Goal: Transaction & Acquisition: Obtain resource

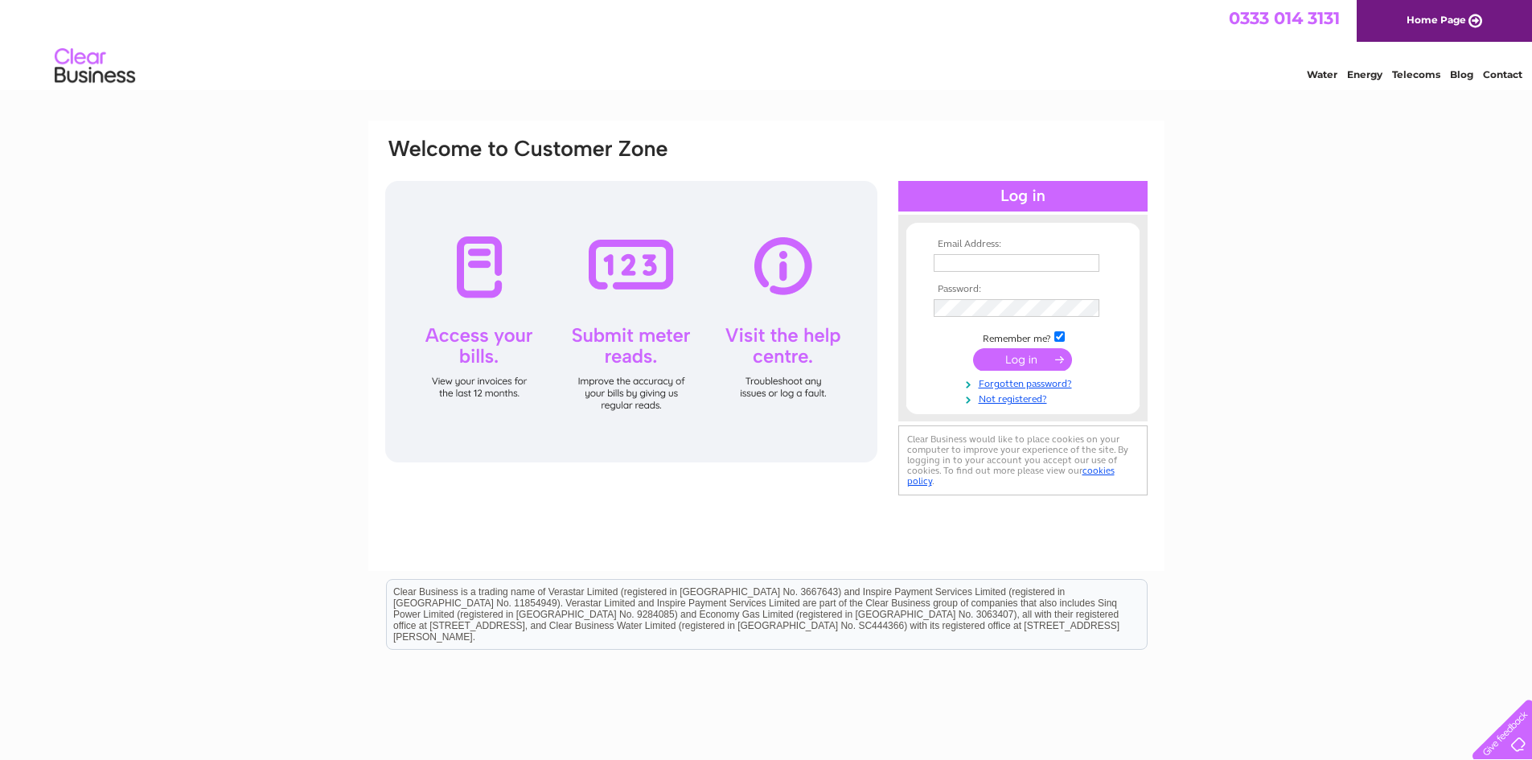
type input "[EMAIL_ADDRESS][DOMAIN_NAME]"
click at [1021, 360] on input "submit" at bounding box center [1022, 359] width 99 height 23
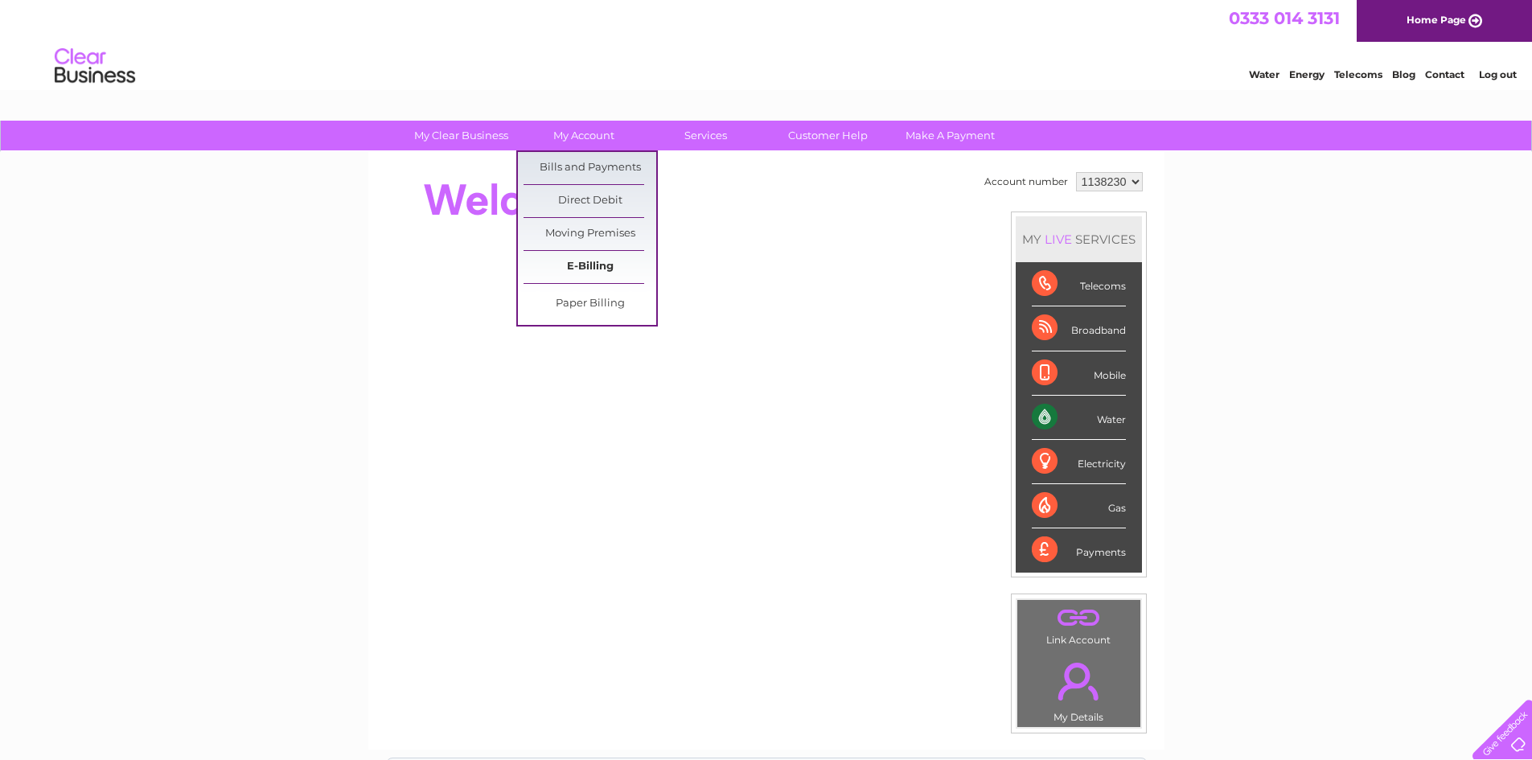
click at [558, 269] on link "E-Billing" at bounding box center [589, 267] width 133 height 32
click at [569, 166] on link "Bills and Payments" at bounding box center [589, 168] width 133 height 32
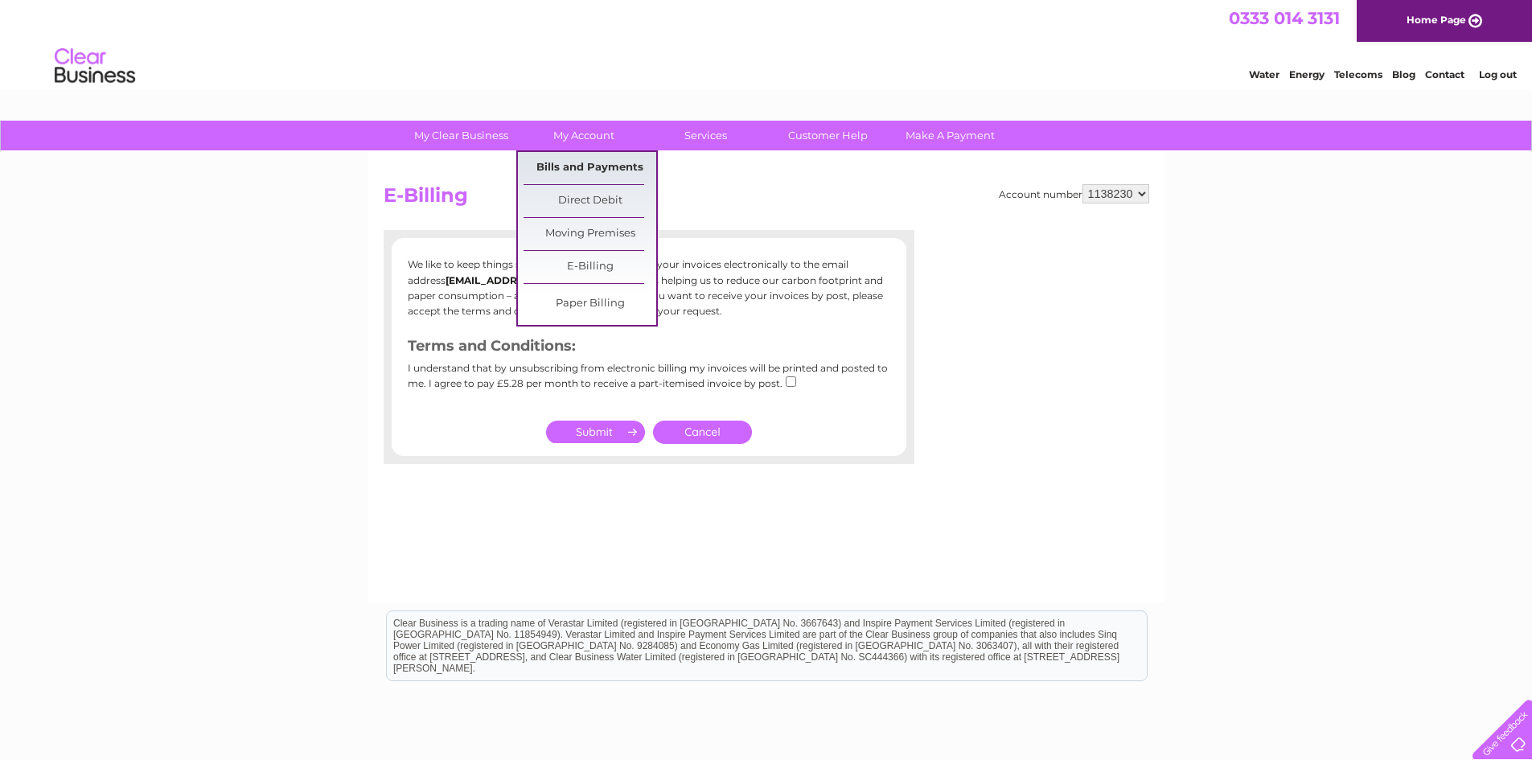
click at [552, 174] on link "Bills and Payments" at bounding box center [589, 168] width 133 height 32
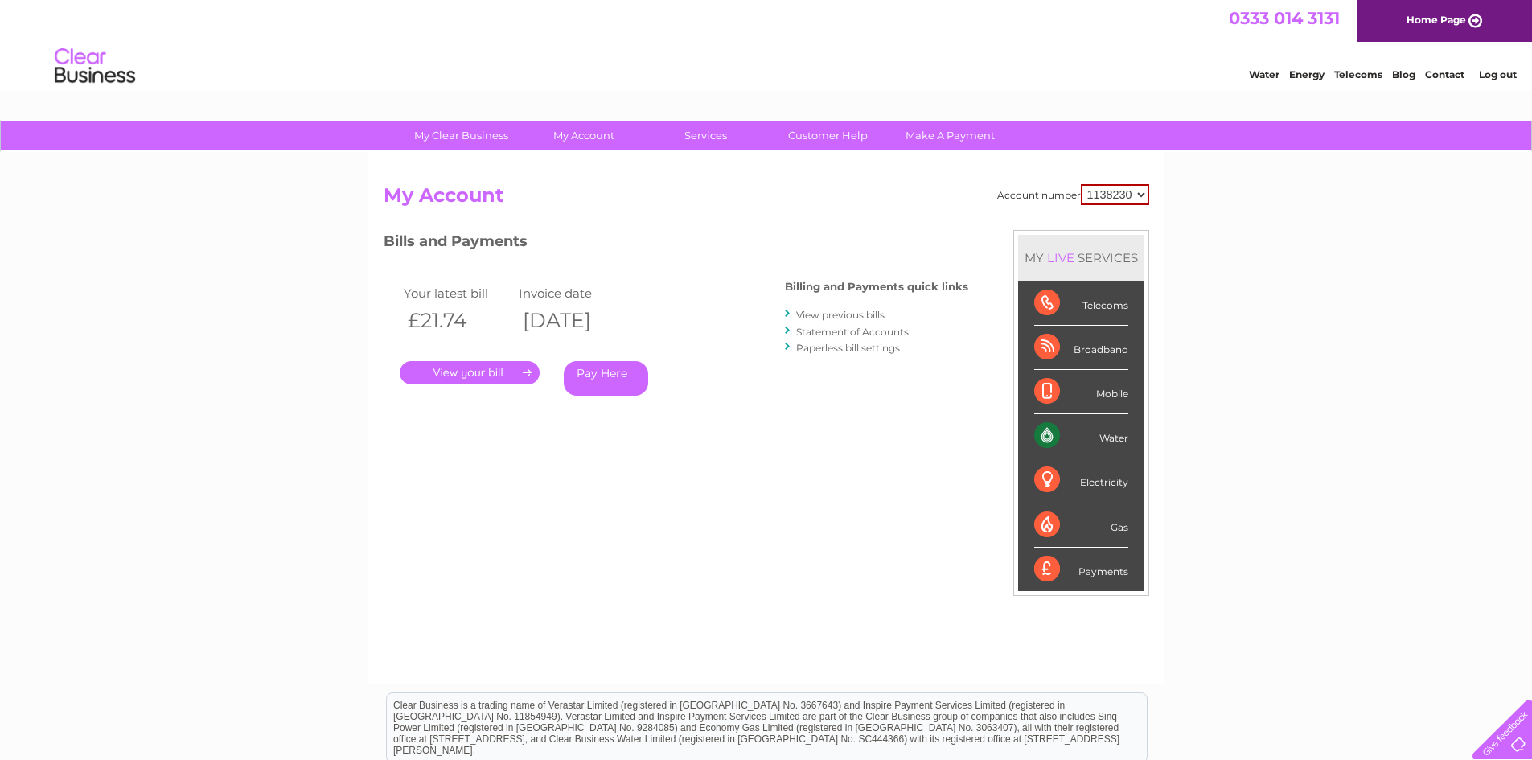
click at [488, 372] on link "." at bounding box center [470, 372] width 140 height 23
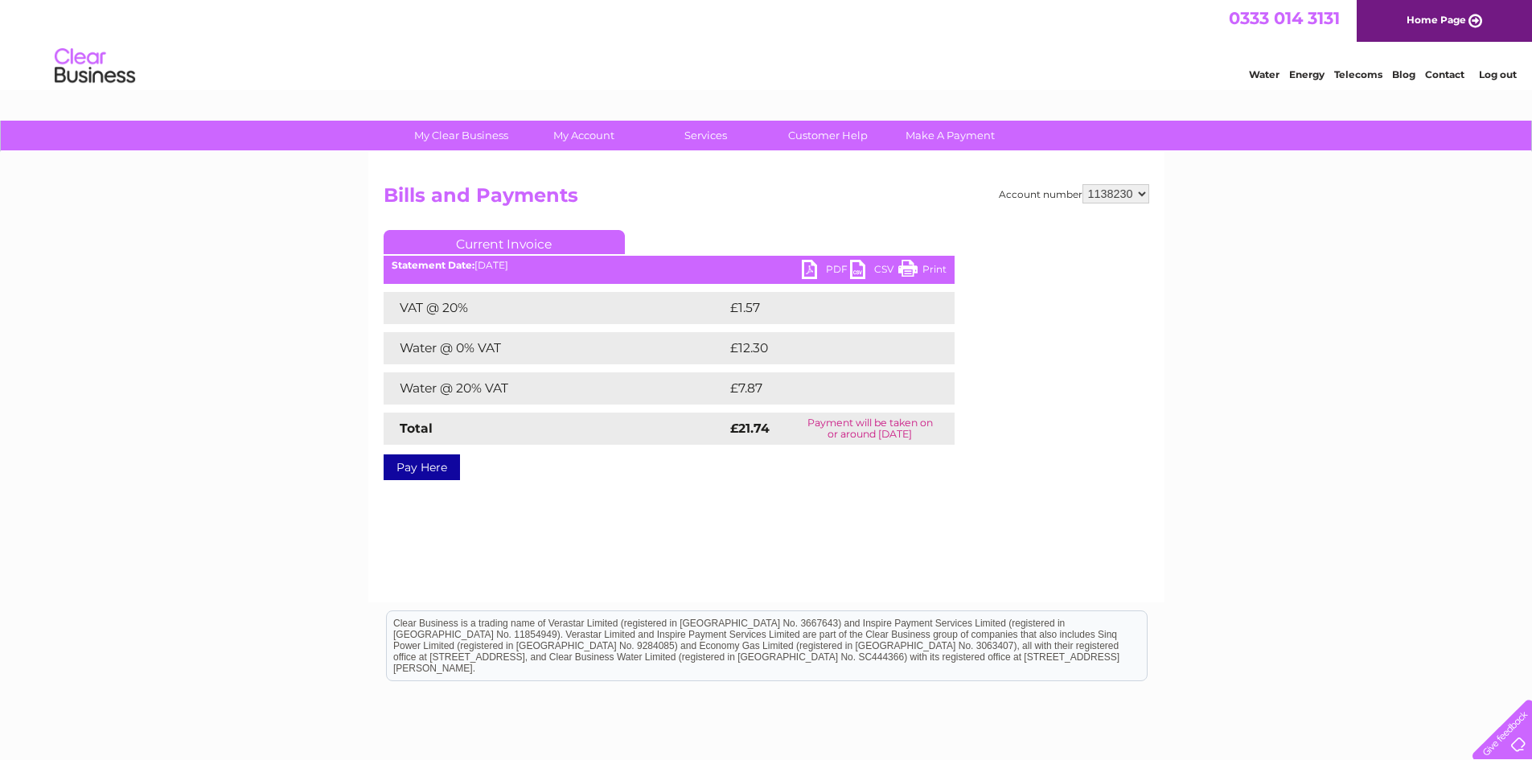
click at [520, 239] on link "Current Invoice" at bounding box center [504, 242] width 241 height 24
click at [831, 263] on link "PDF" at bounding box center [826, 271] width 48 height 23
